Goal: Task Accomplishment & Management: Complete application form

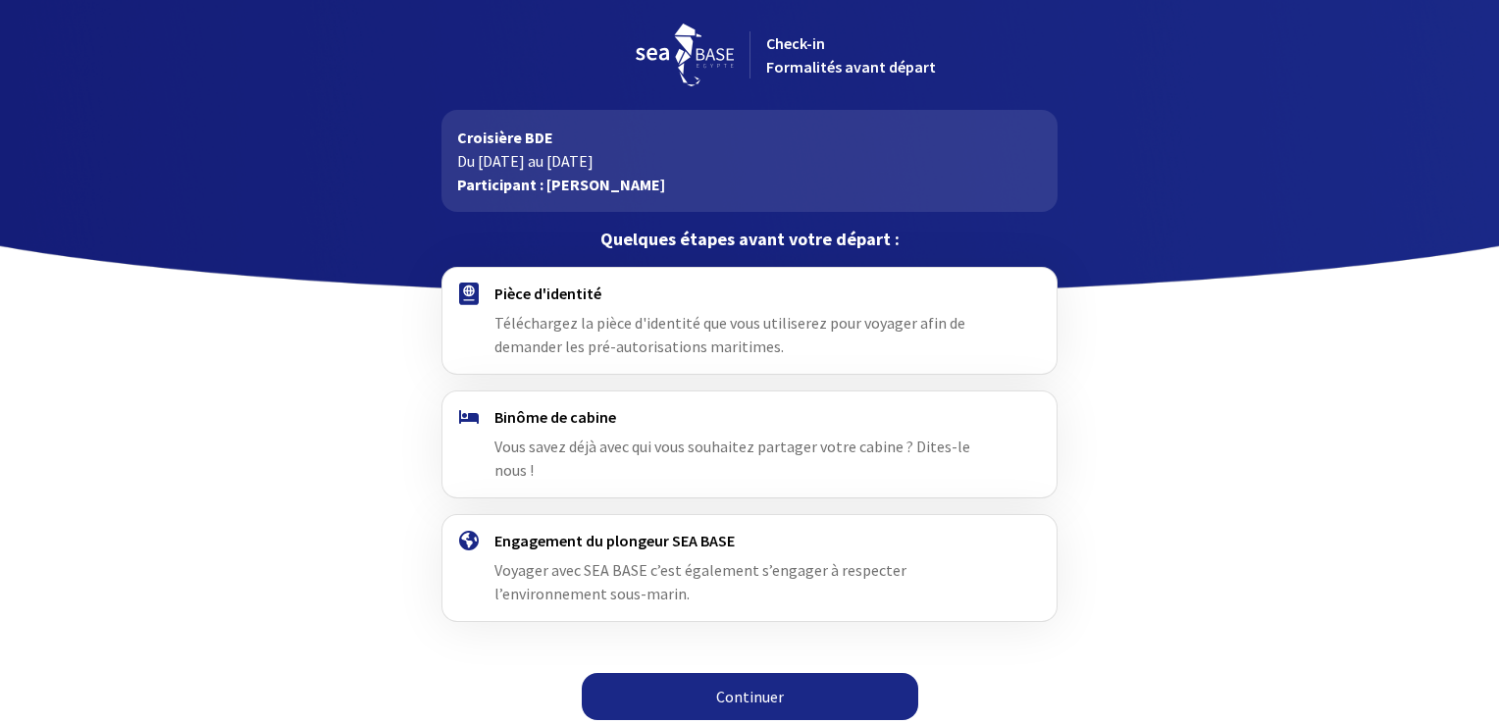
click at [710, 326] on span "Téléchargez la pièce d'identité que vous utiliserez pour voyager afin de demand…" at bounding box center [729, 334] width 471 height 43
click at [740, 682] on link "Continuer" at bounding box center [750, 696] width 336 height 47
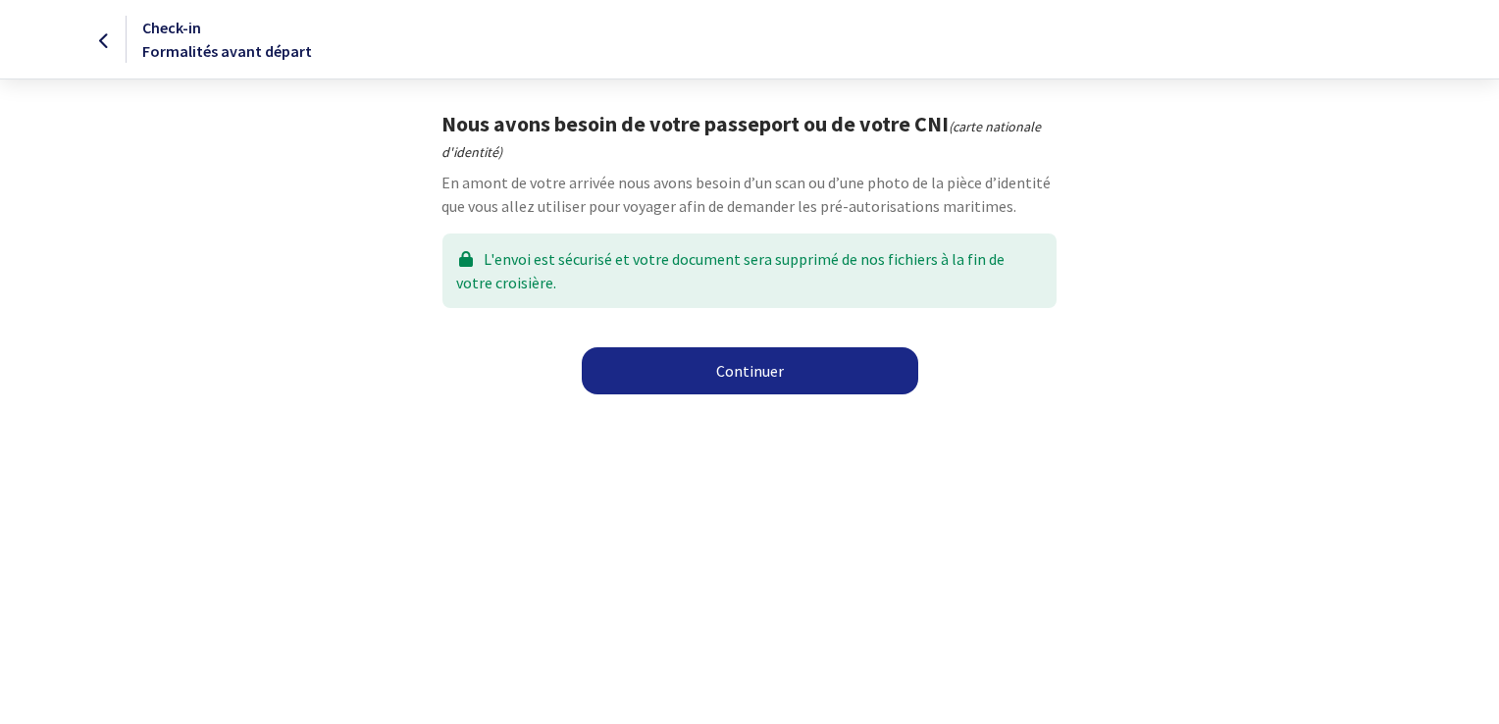
click at [765, 367] on link "Continuer" at bounding box center [750, 370] width 336 height 47
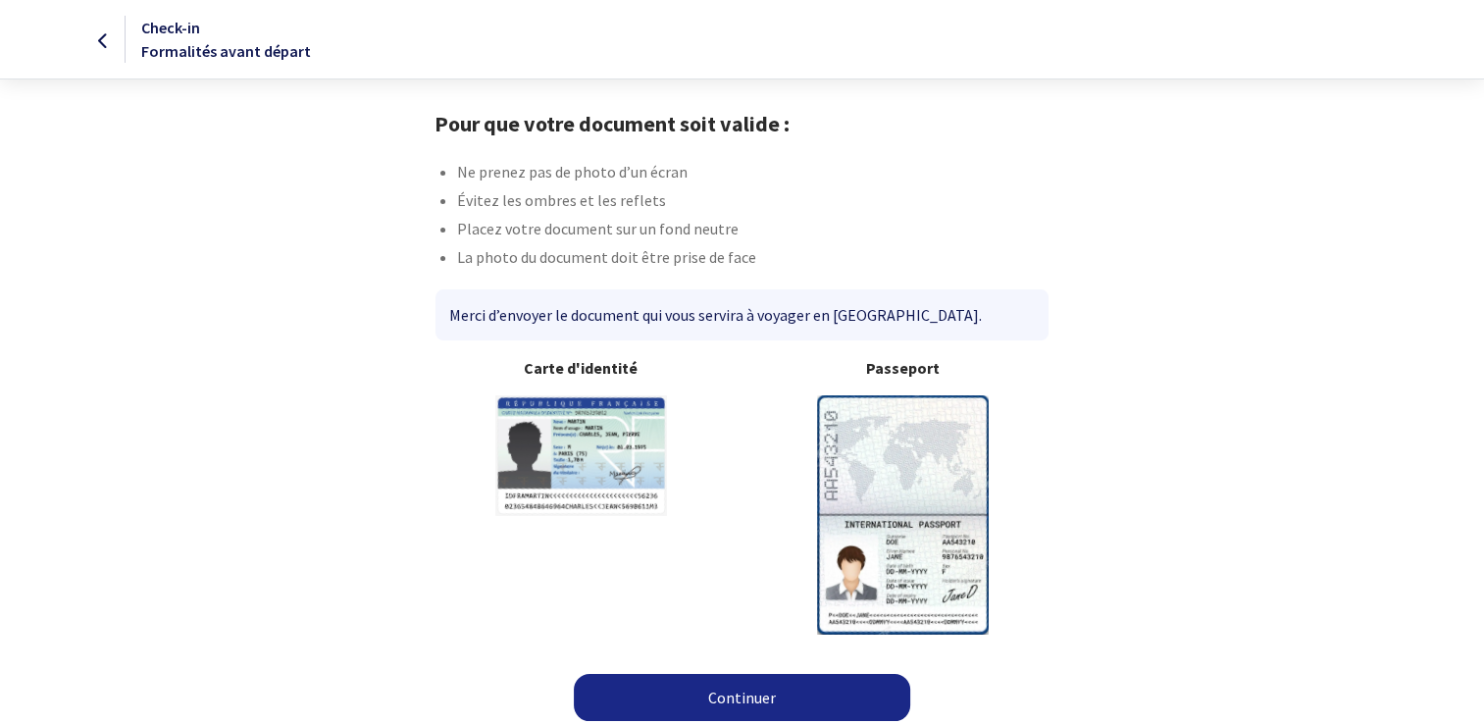
click at [873, 492] on img at bounding box center [903, 514] width 172 height 238
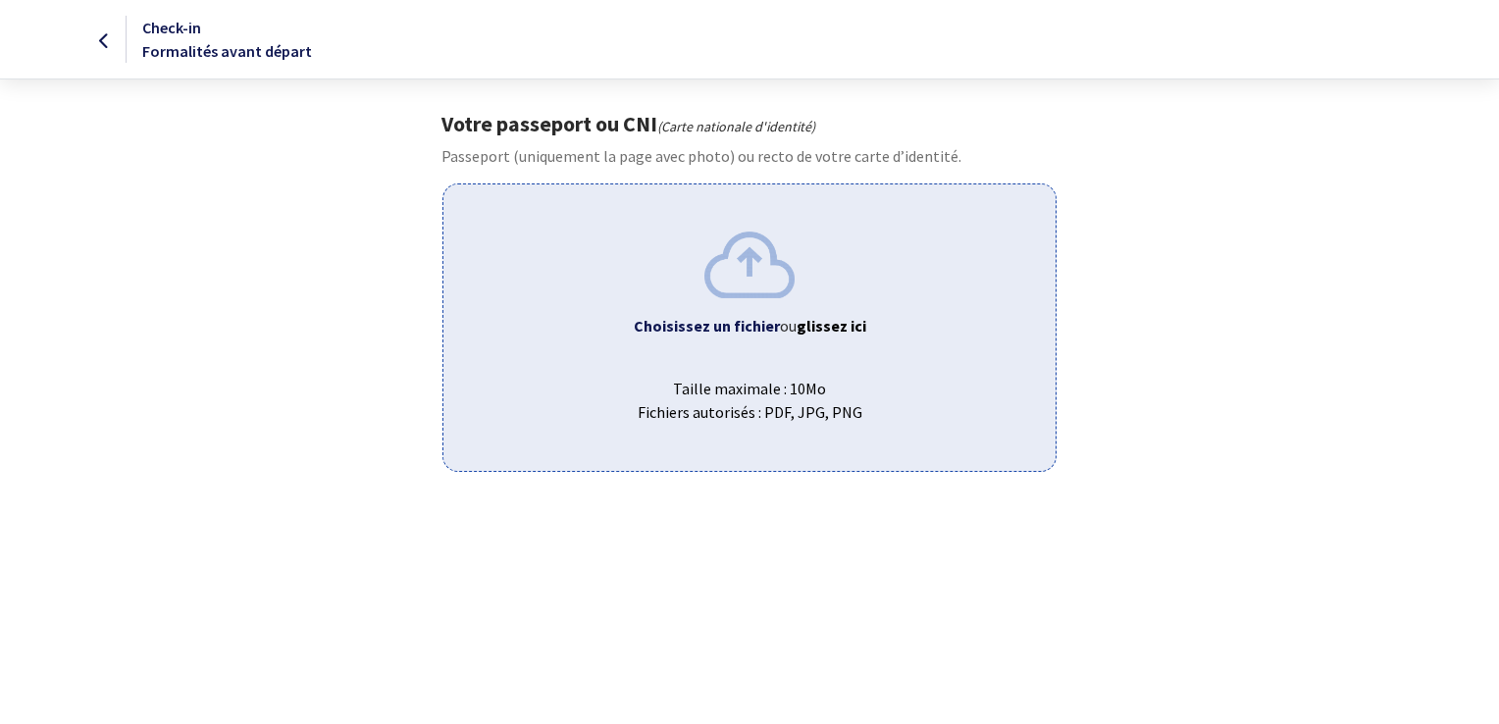
click at [736, 321] on b "Choisissez un fichier" at bounding box center [707, 326] width 146 height 20
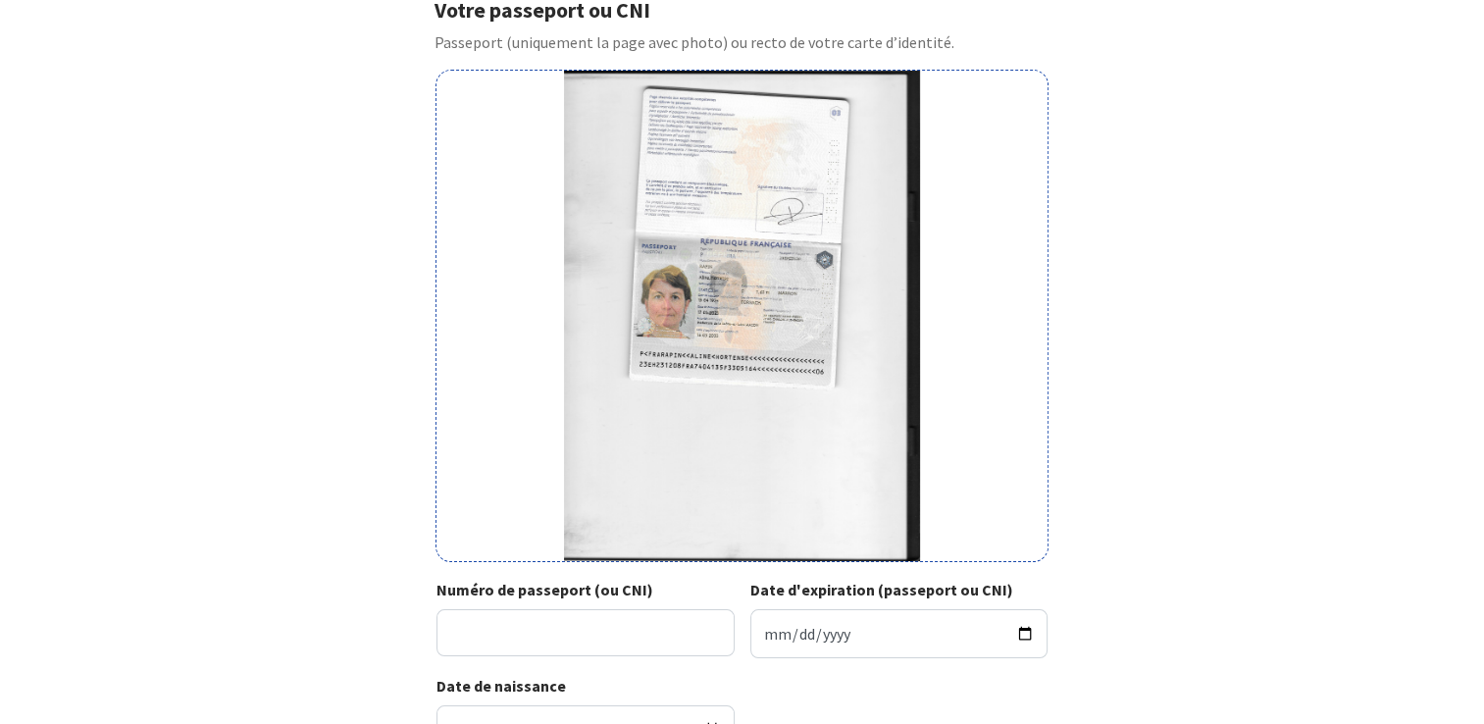
scroll to position [116, 0]
click at [554, 630] on input "Numéro de passeport (ou CNI)" at bounding box center [586, 630] width 298 height 47
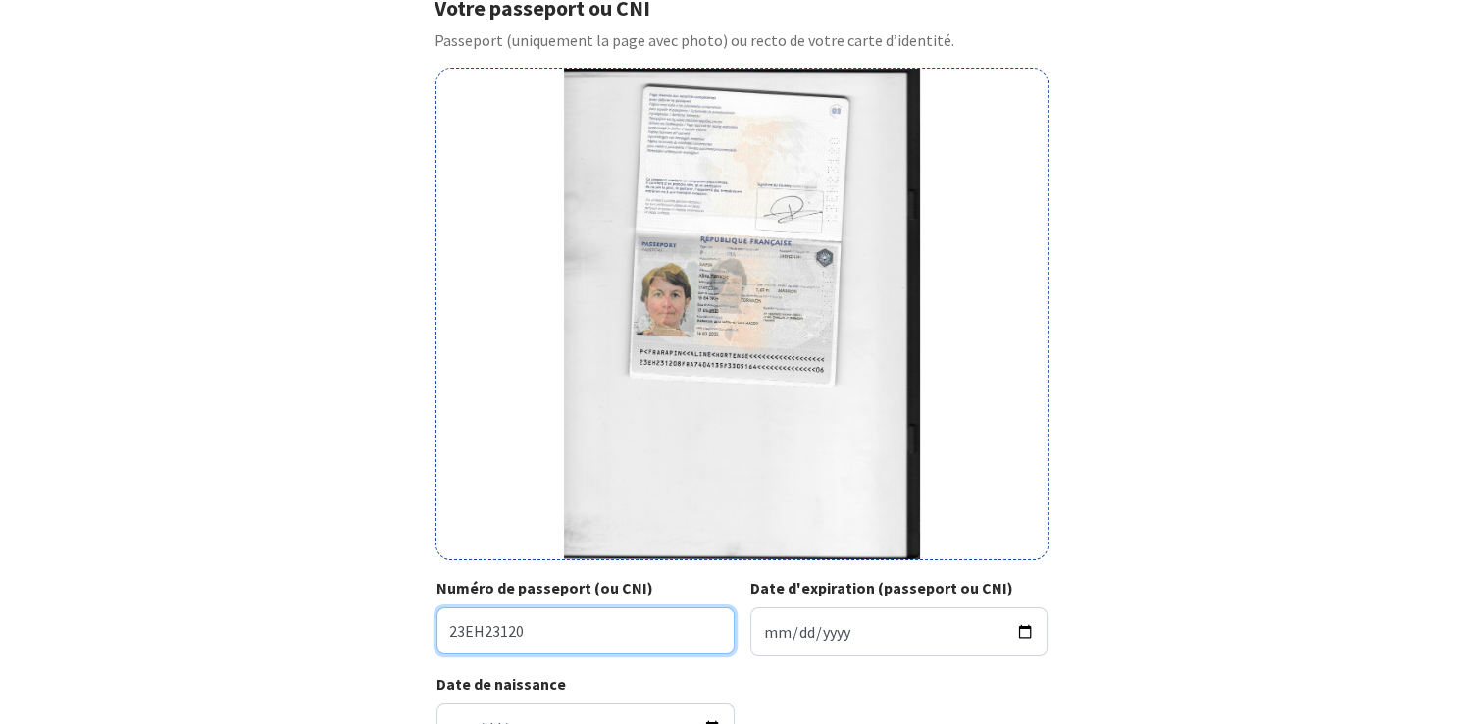
type input "23EH23120"
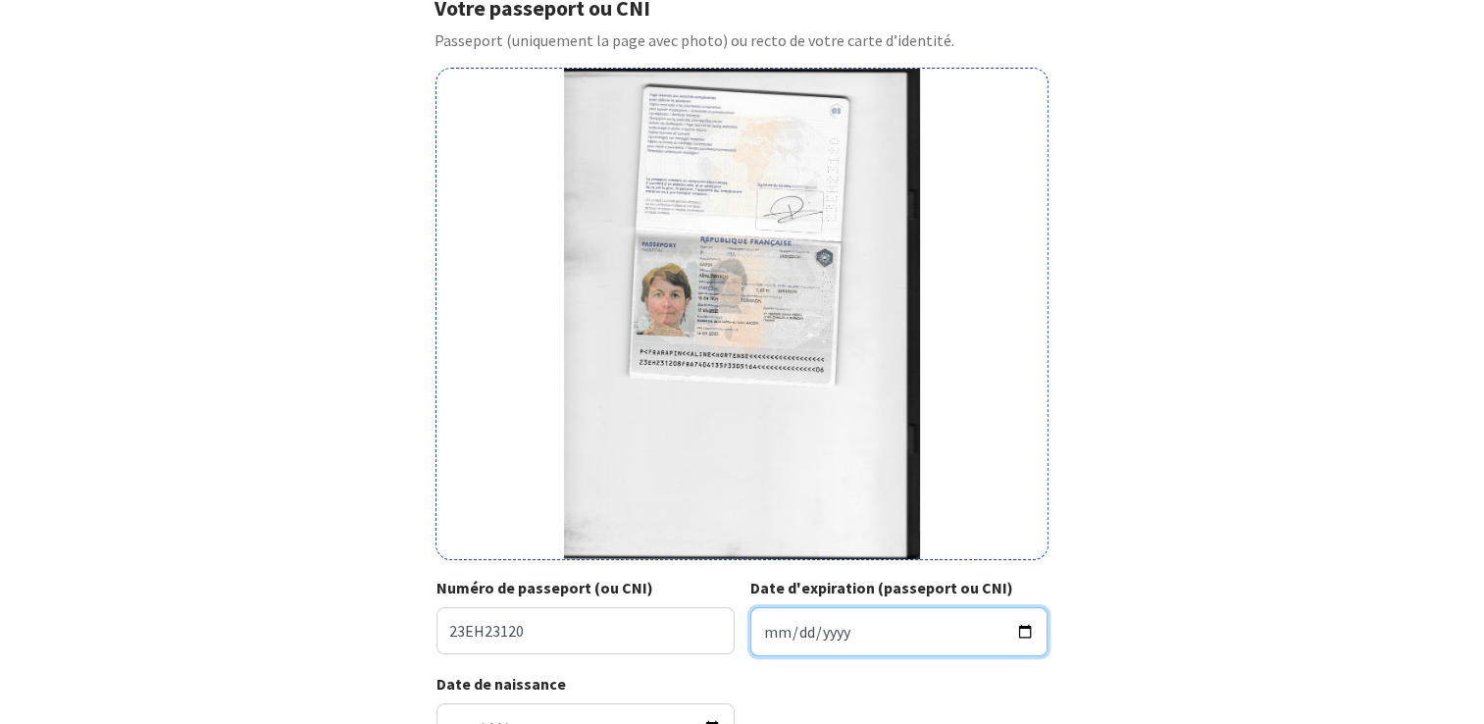
click at [766, 634] on input "Date d'expiration (passeport ou CNI)" at bounding box center [899, 631] width 298 height 49
type input "2033-05-16"
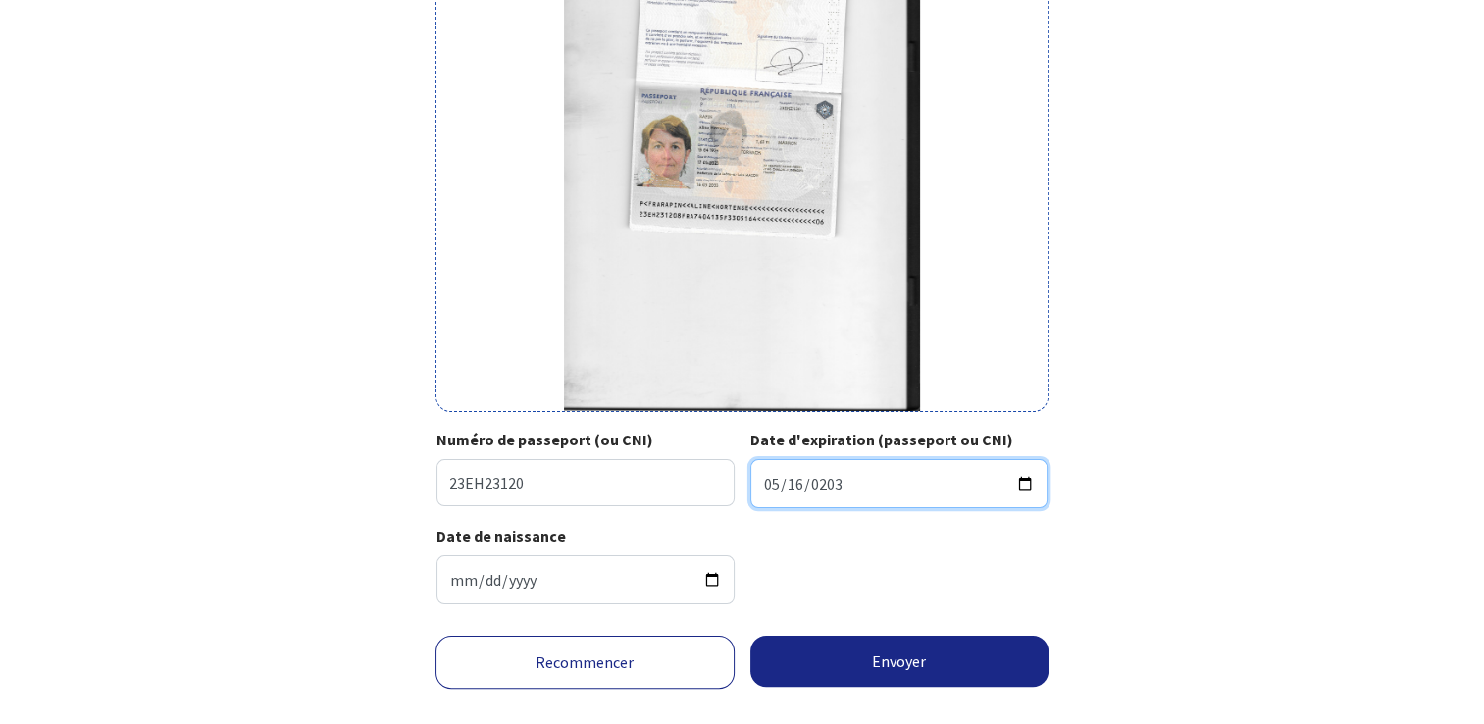
scroll to position [297, 0]
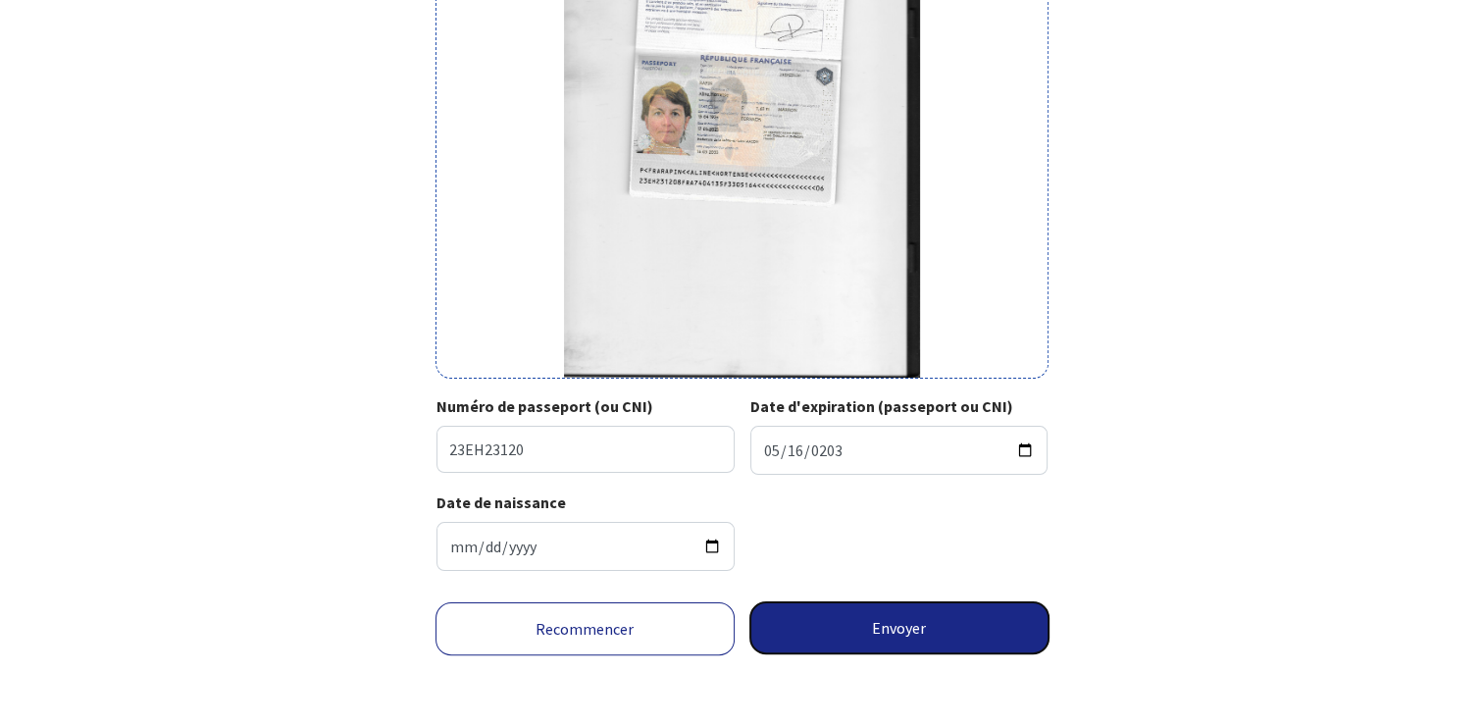
click at [875, 626] on button "Envoyer" at bounding box center [899, 627] width 299 height 51
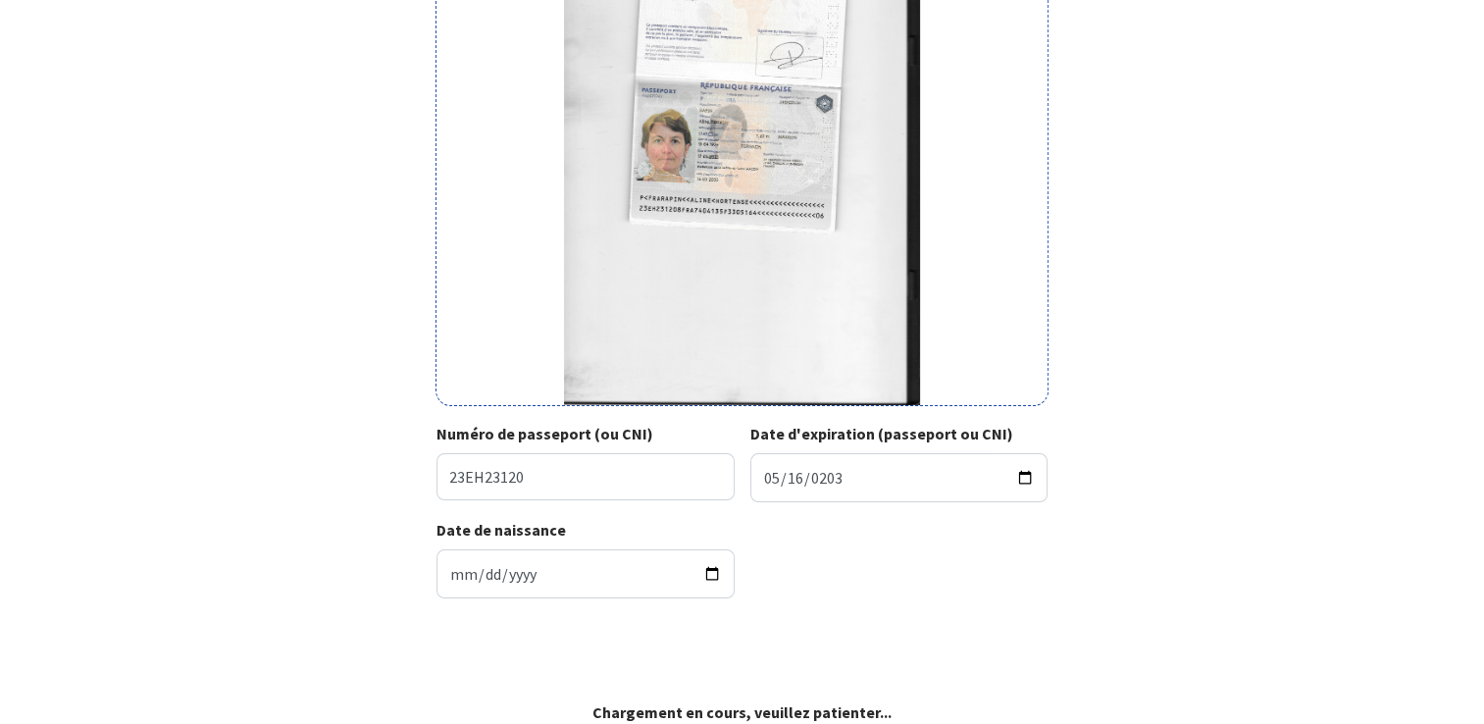
scroll to position [268, 0]
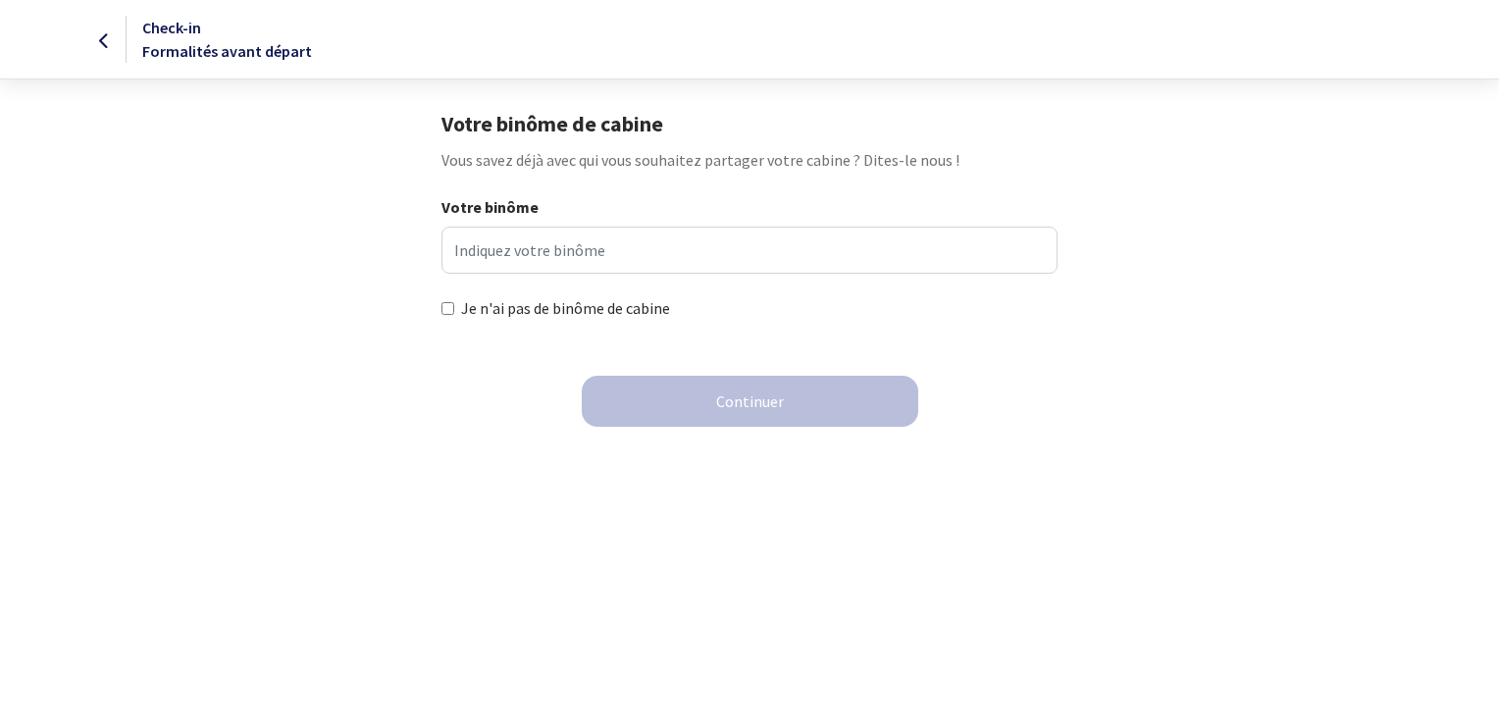
click at [447, 303] on input "Je n'ai pas de binôme de cabine" at bounding box center [447, 308] width 13 height 13
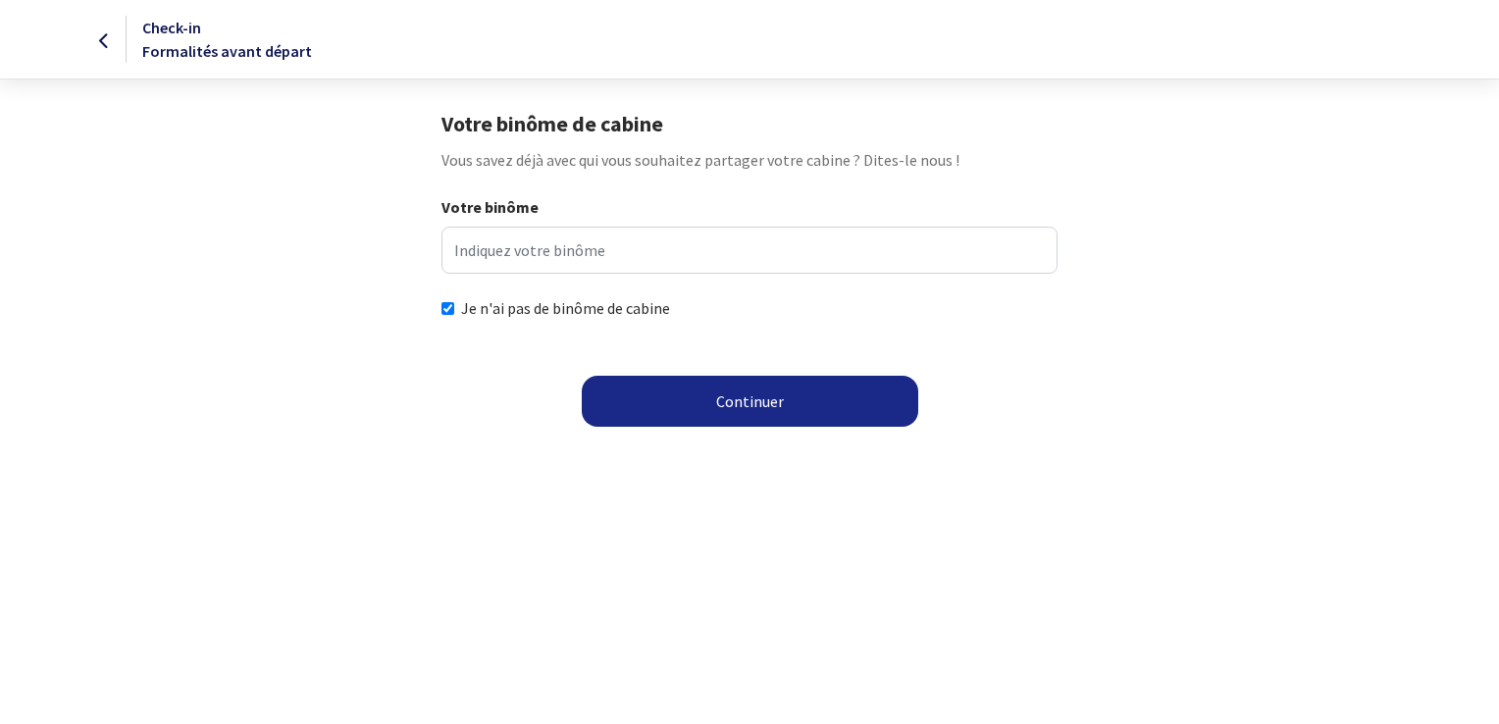
click at [446, 307] on input "Je n'ai pas de binôme de cabine" at bounding box center [447, 308] width 13 height 13
checkbox input "false"
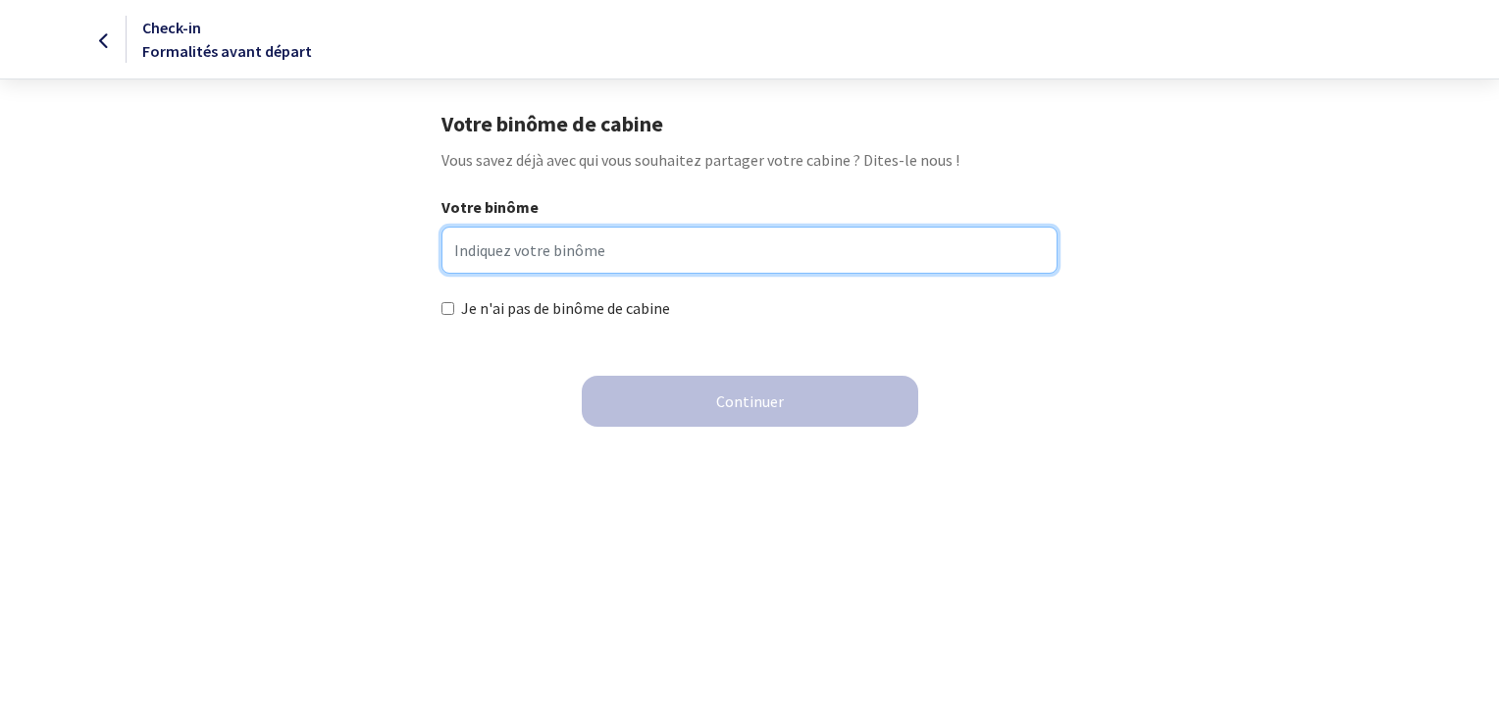
click at [503, 243] on input "Votre binôme" at bounding box center [748, 250] width 615 height 47
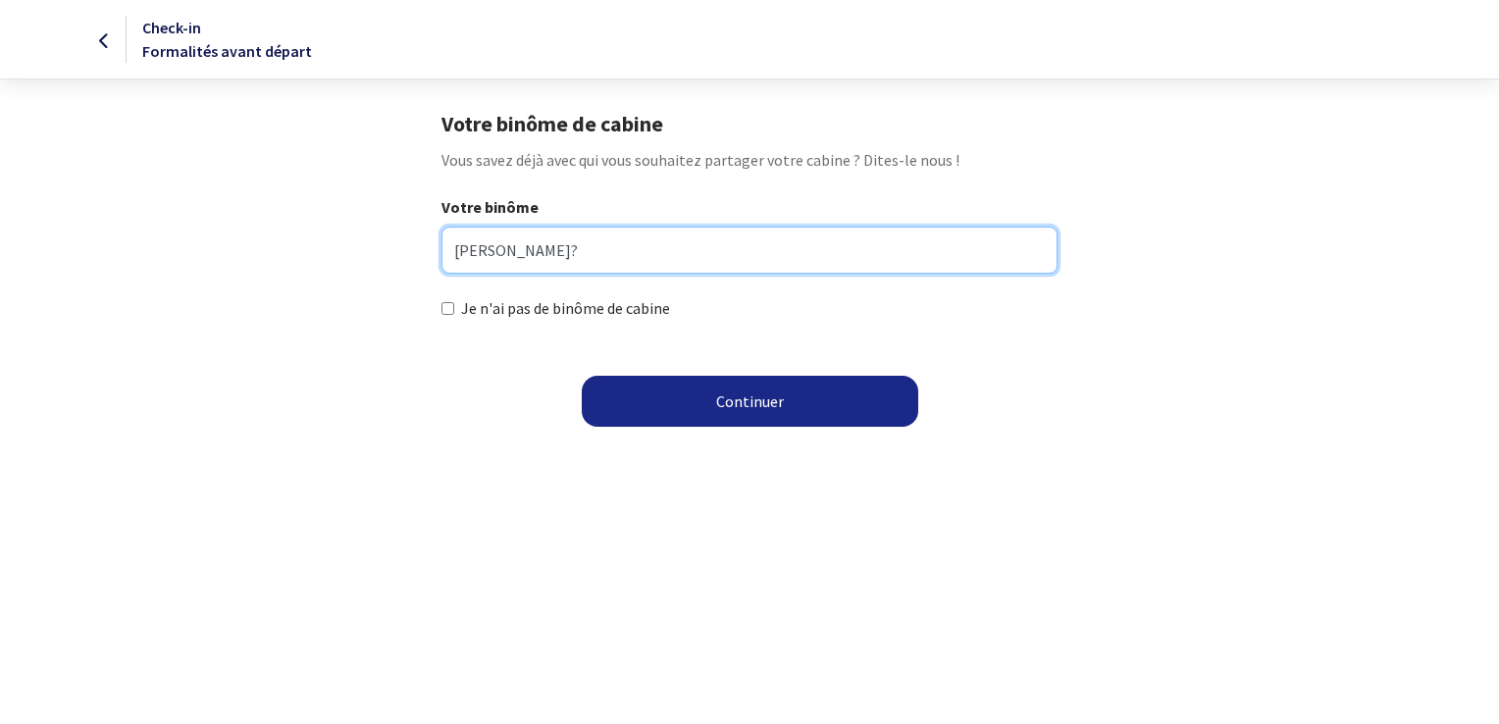
type input "Mélanie?"
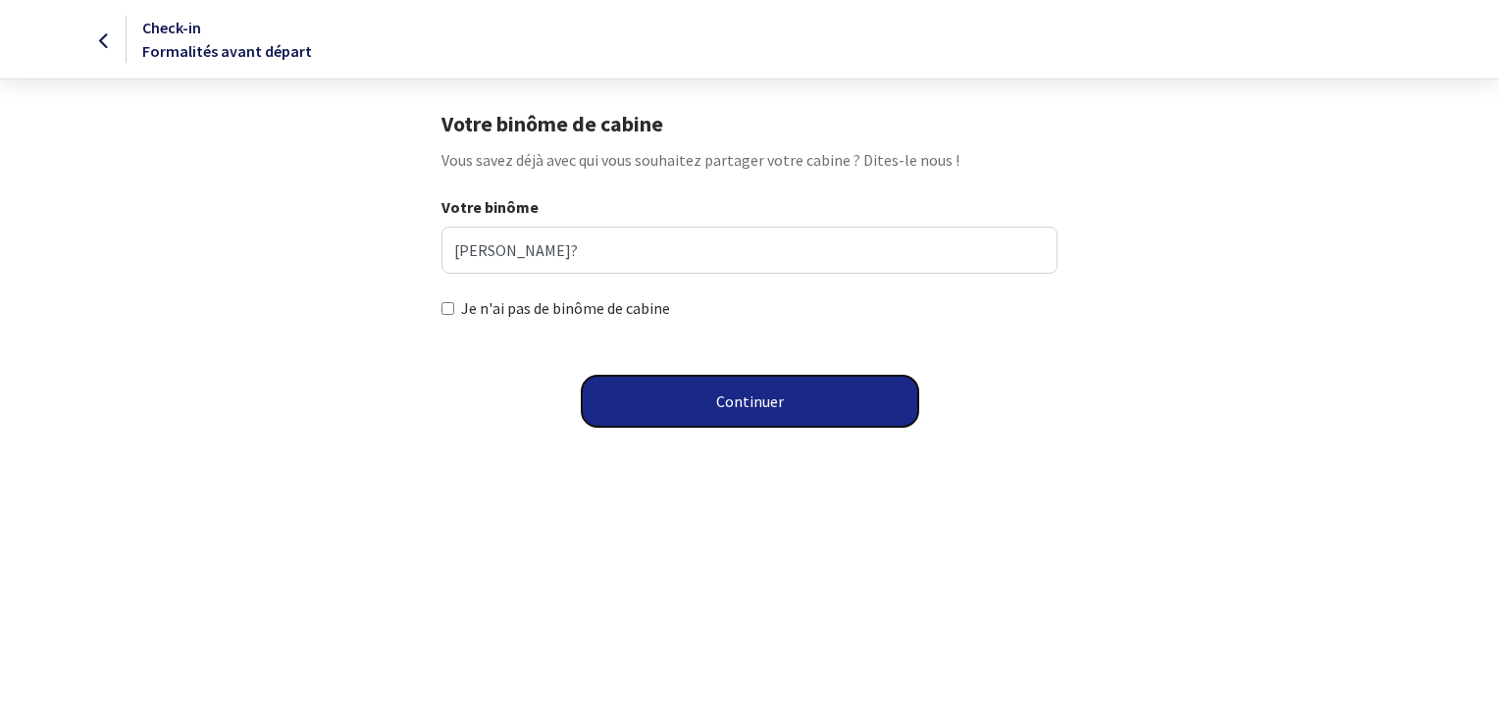
click at [766, 398] on button "Continuer" at bounding box center [750, 401] width 336 height 51
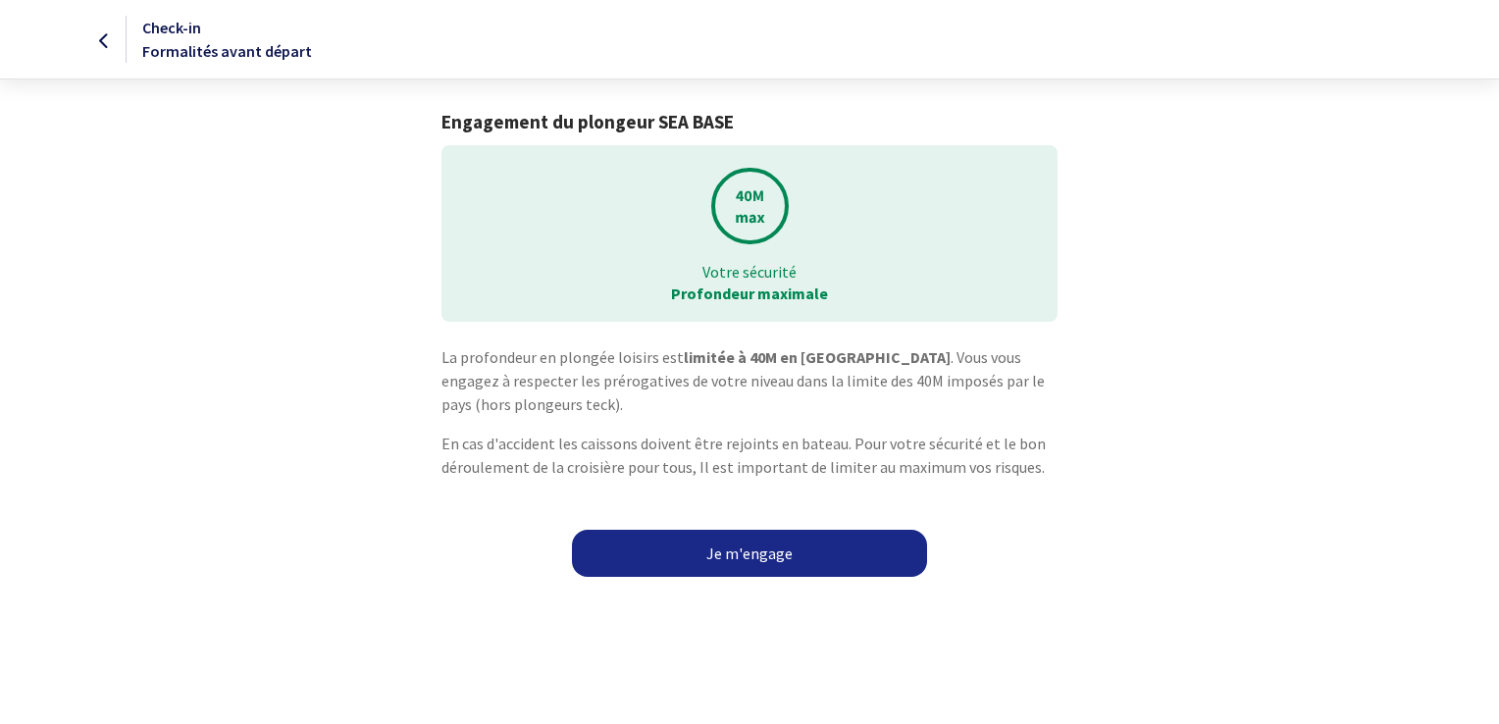
click at [758, 559] on link "Je m'engage" at bounding box center [749, 553] width 355 height 47
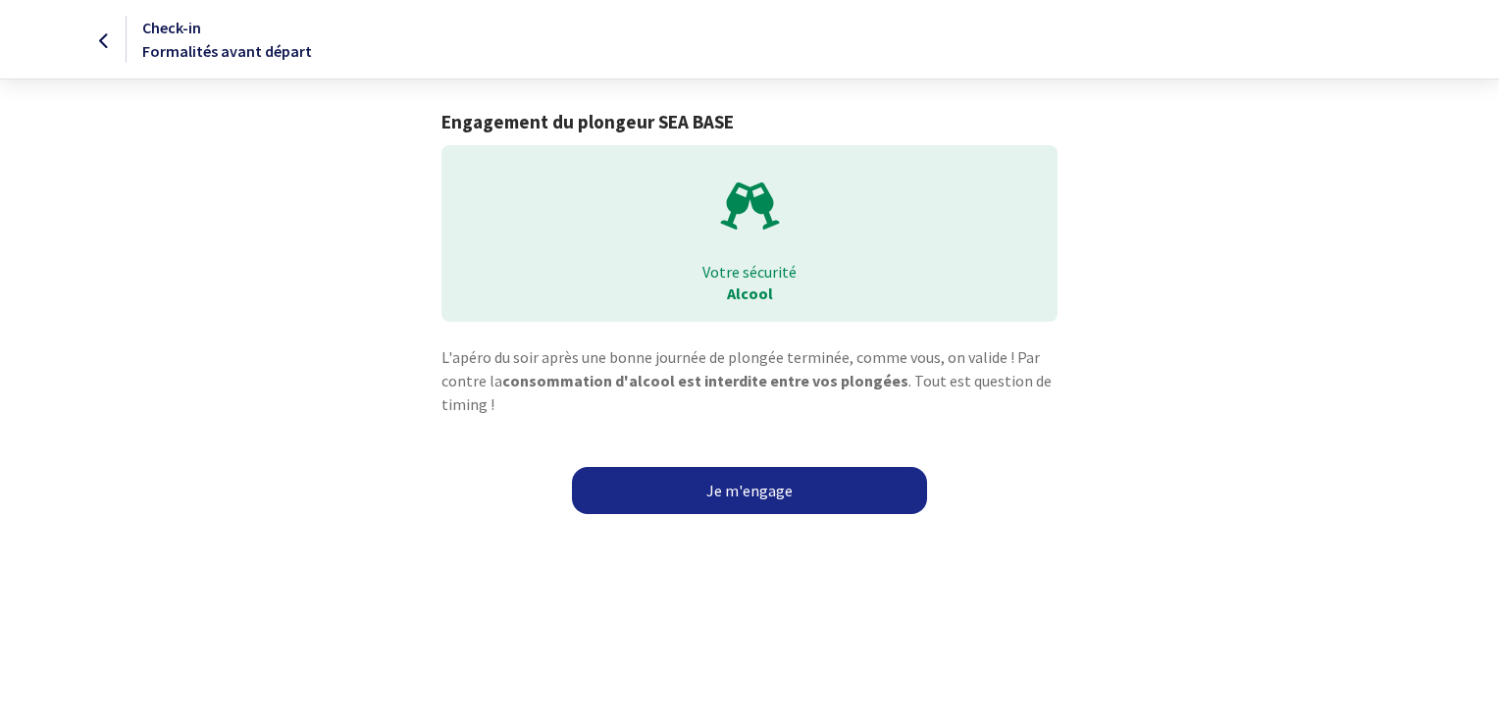
click at [788, 497] on link "Je m'engage" at bounding box center [749, 490] width 355 height 47
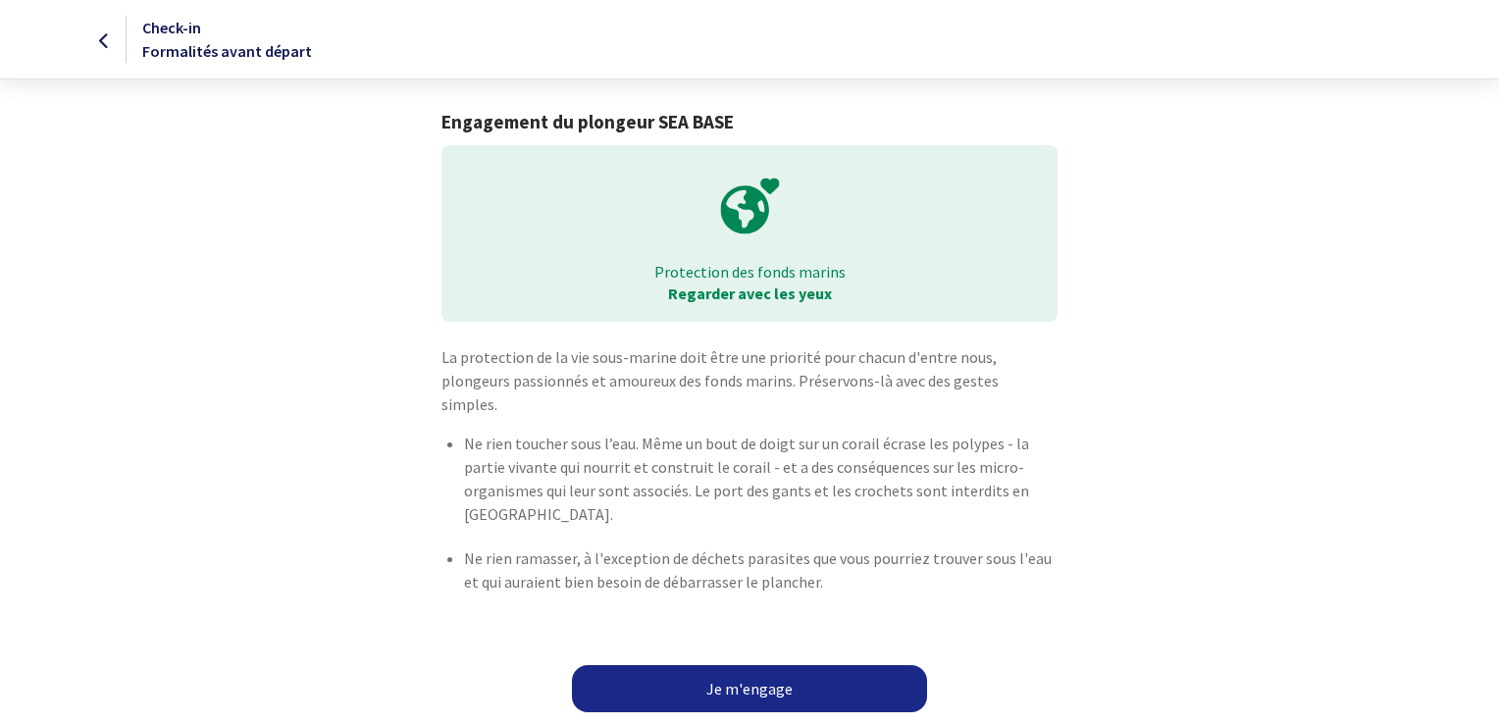
click at [738, 665] on link "Je m'engage" at bounding box center [749, 688] width 355 height 47
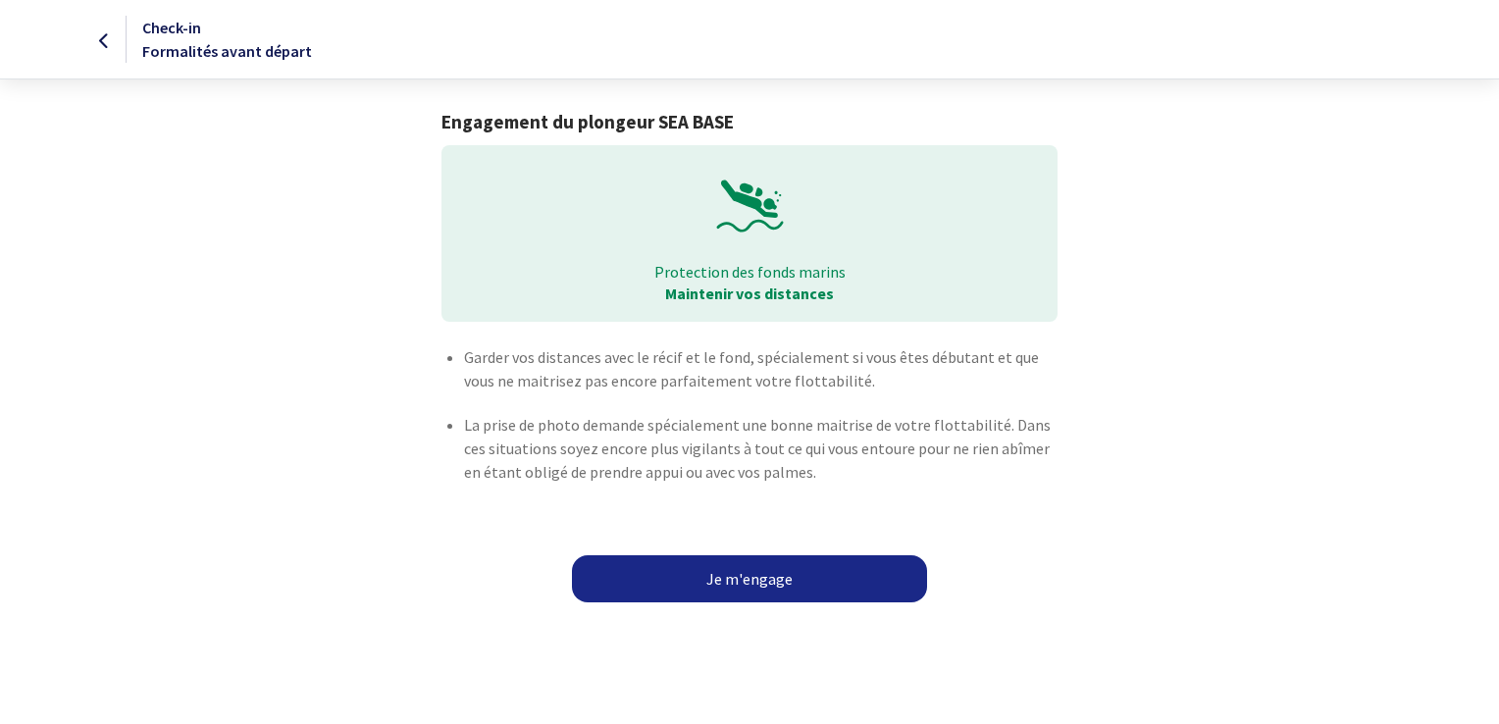
click at [761, 575] on link "Je m'engage" at bounding box center [749, 578] width 355 height 47
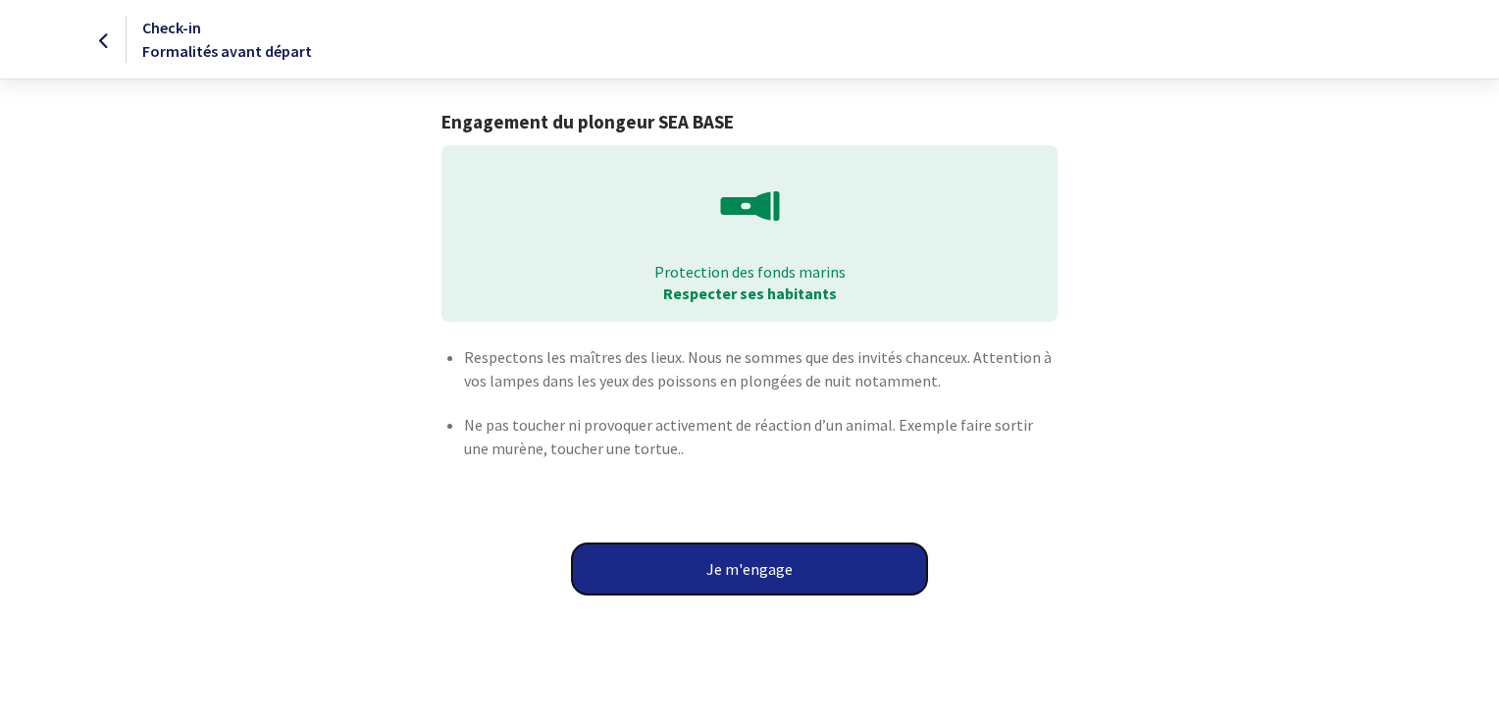
click at [761, 556] on button "Je m'engage" at bounding box center [749, 568] width 355 height 51
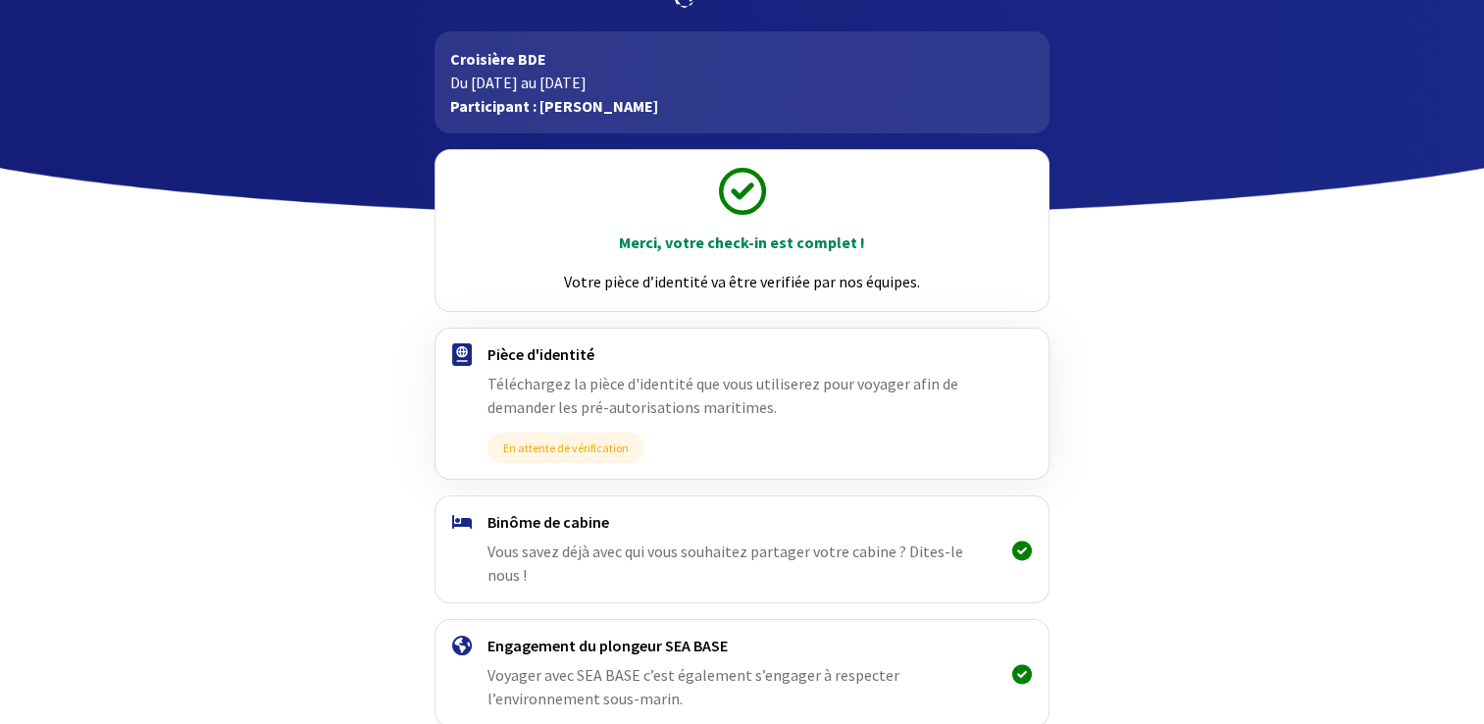
scroll to position [165, 0]
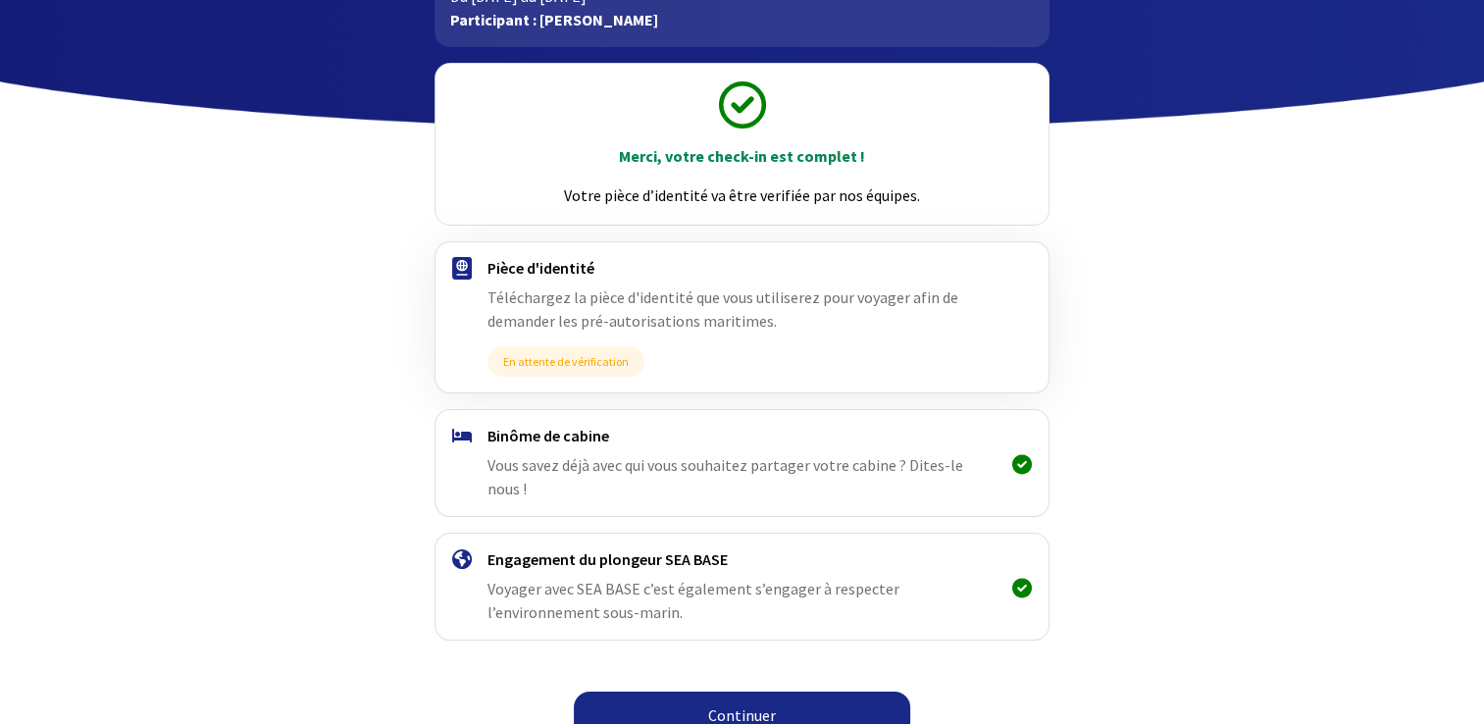
click at [761, 692] on link "Continuer" at bounding box center [742, 715] width 336 height 47
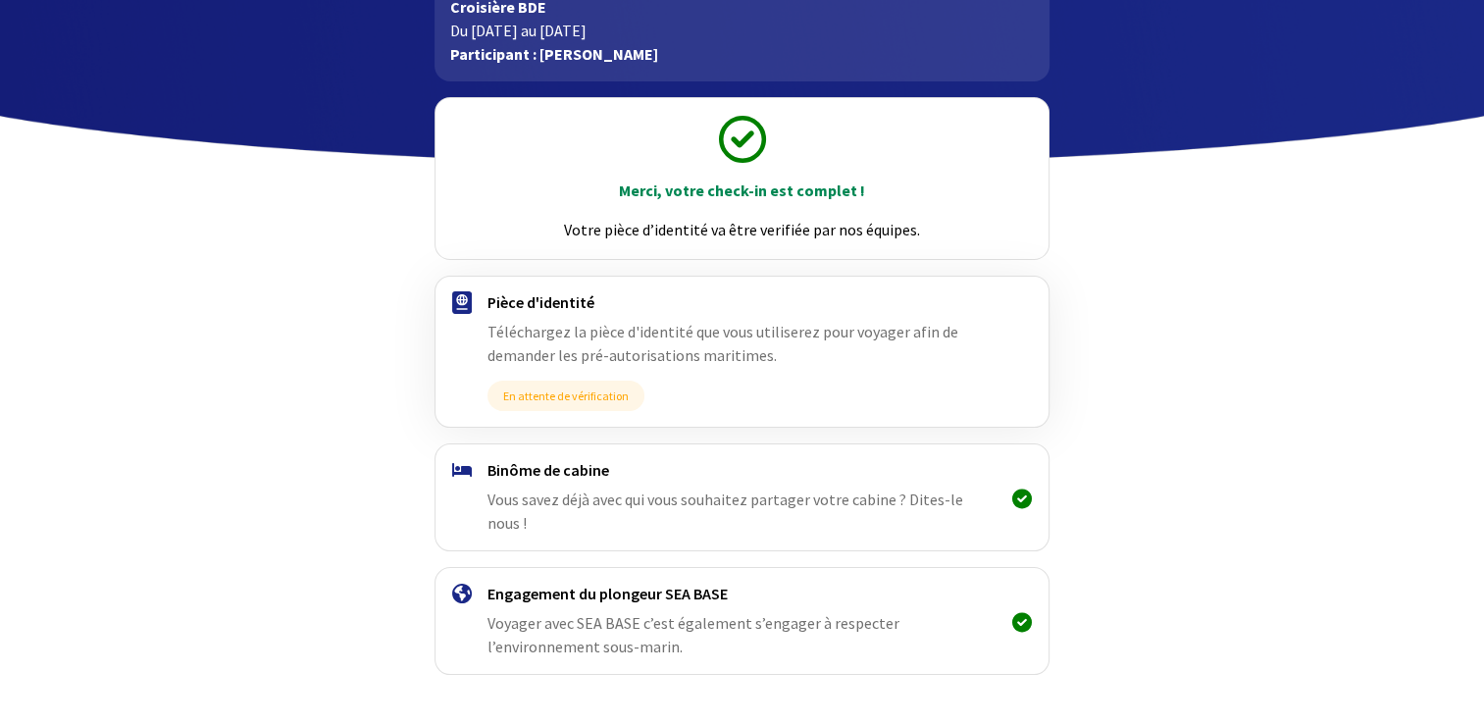
scroll to position [165, 0]
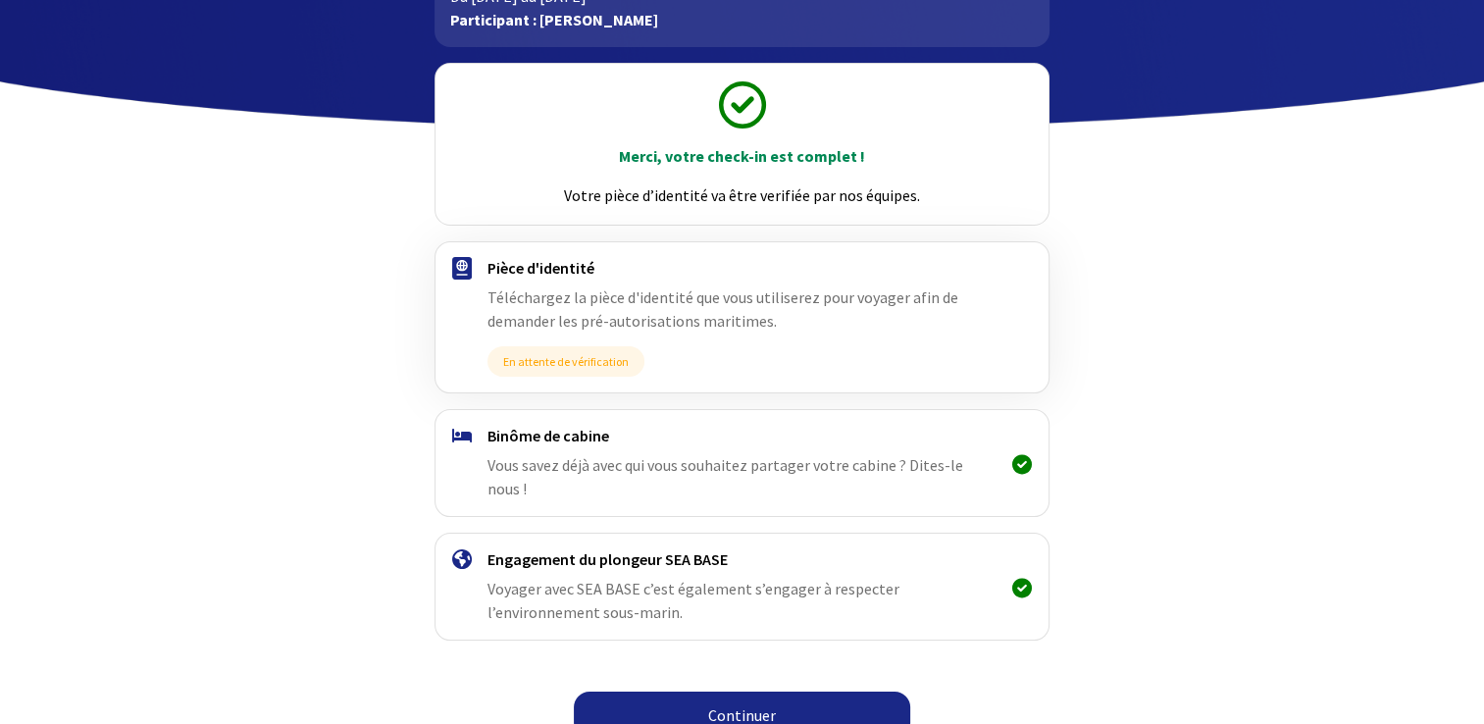
click at [766, 692] on link "Continuer" at bounding box center [742, 715] width 336 height 47
